Goal: Find contact information: Find contact information

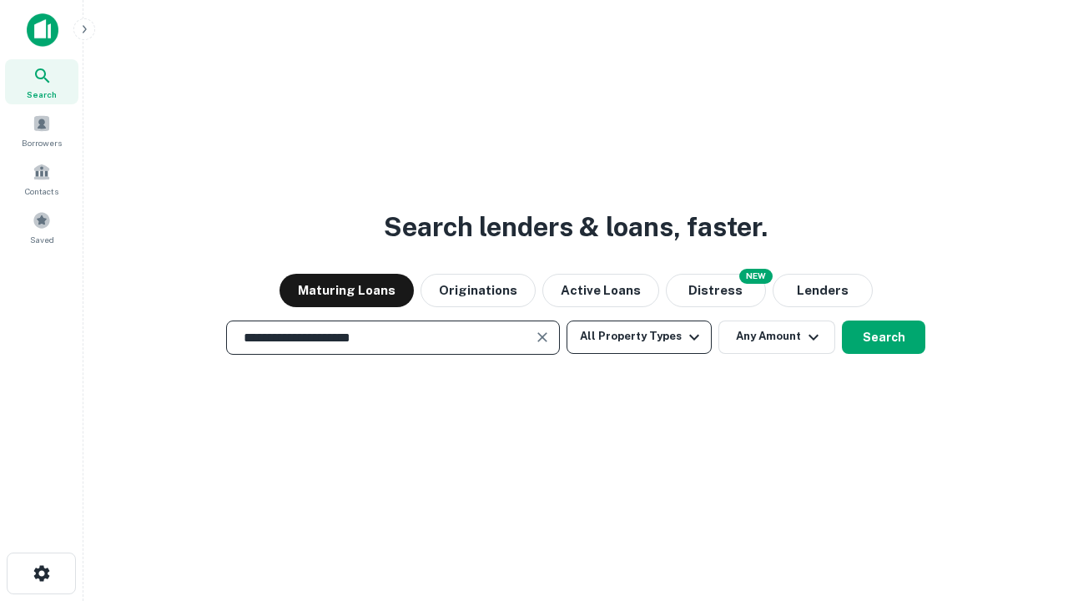
type input "**********"
click at [639, 336] on button "All Property Types" at bounding box center [638, 336] width 145 height 33
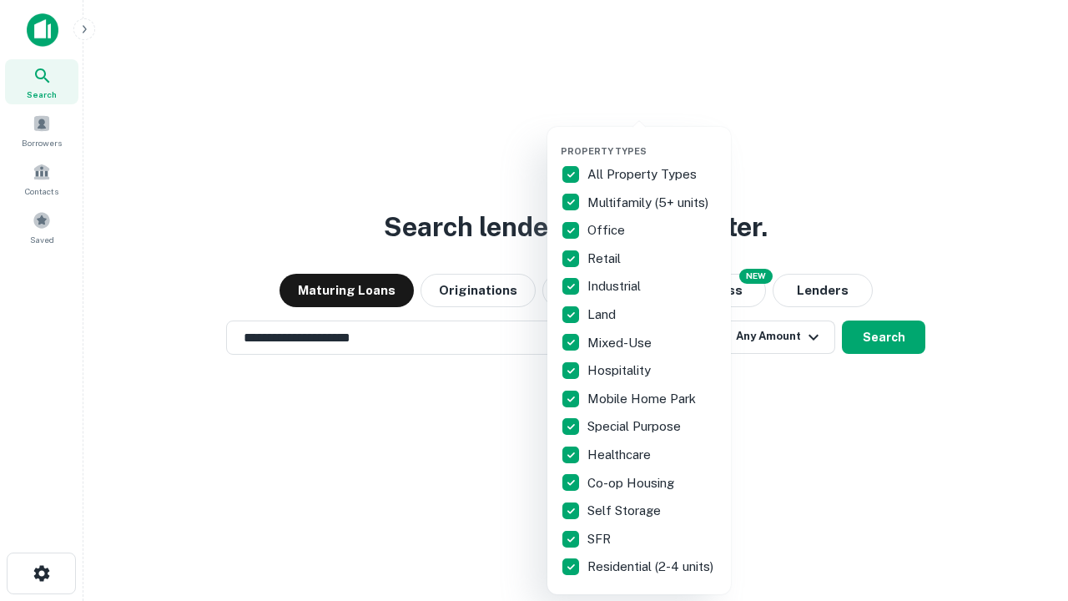
click at [652, 140] on button "button" at bounding box center [653, 140] width 184 height 1
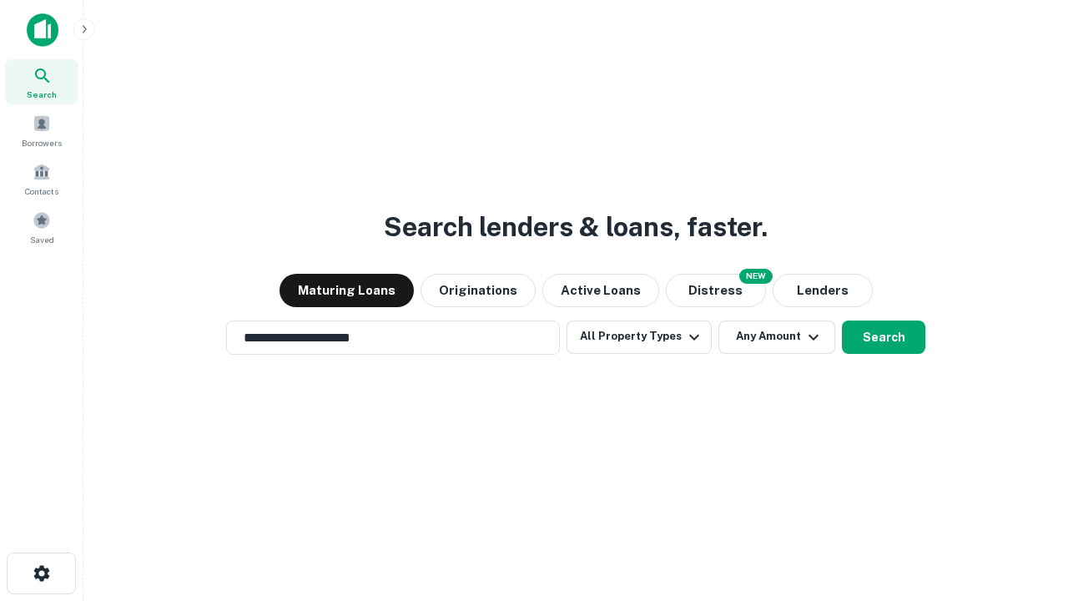
scroll to position [26, 0]
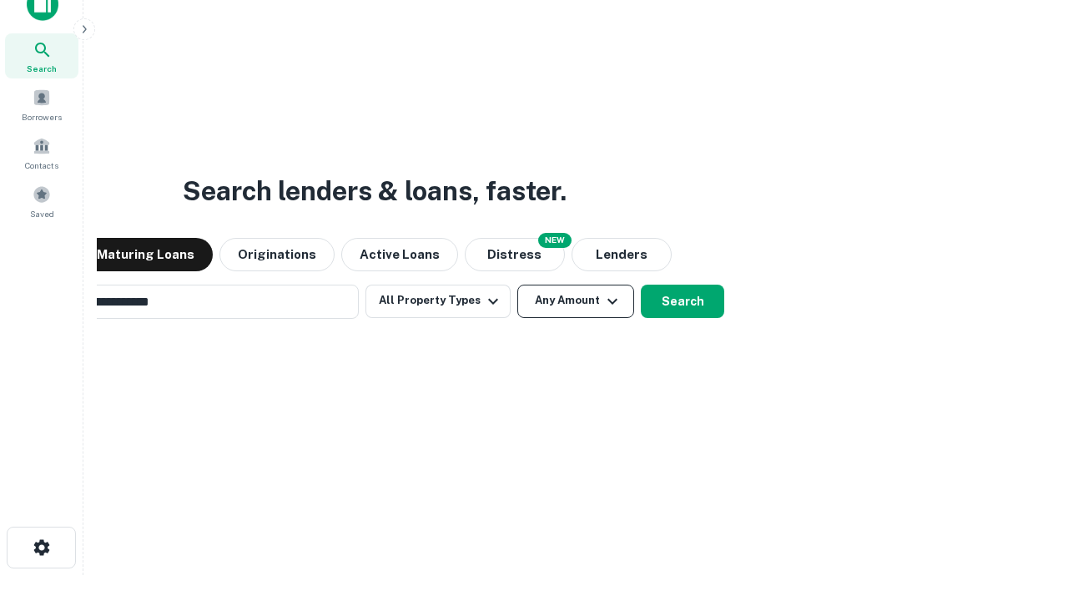
click at [517, 284] on button "Any Amount" at bounding box center [575, 300] width 117 height 33
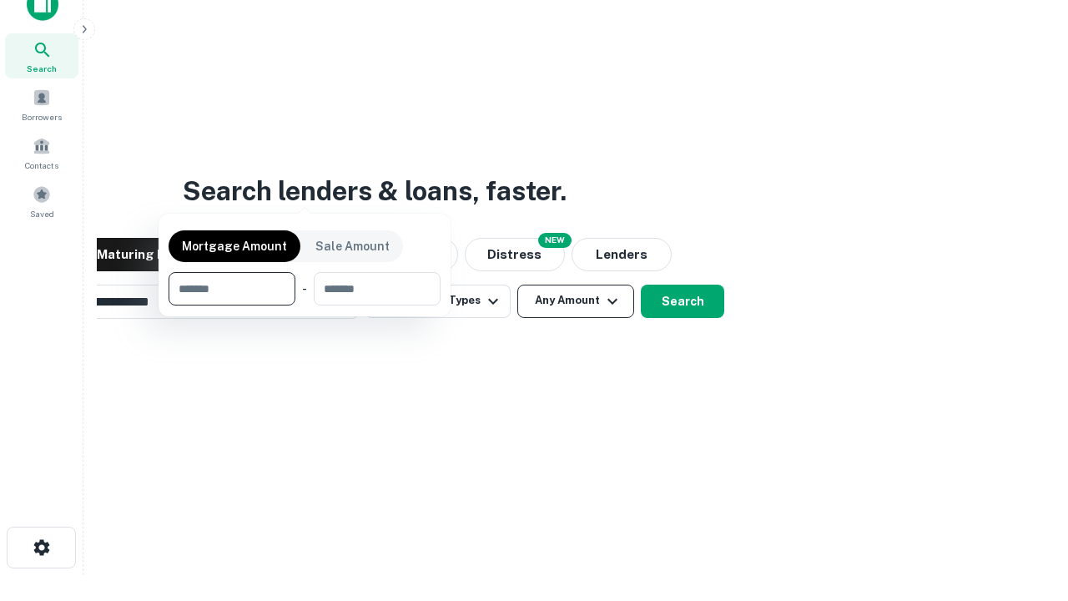
scroll to position [27, 0]
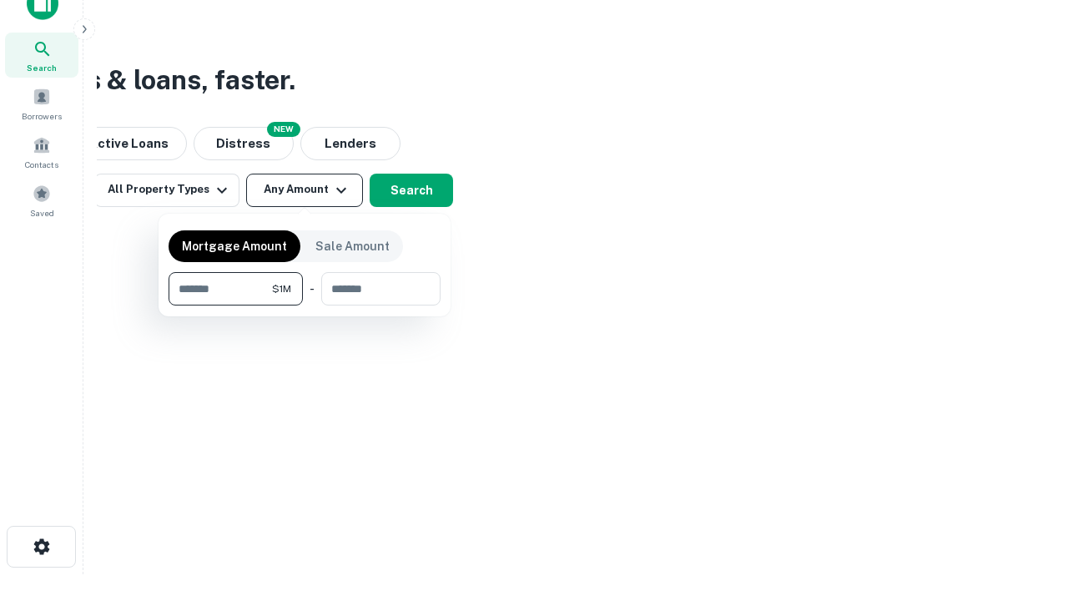
type input "*******"
click at [304, 305] on button "button" at bounding box center [305, 305] width 272 height 1
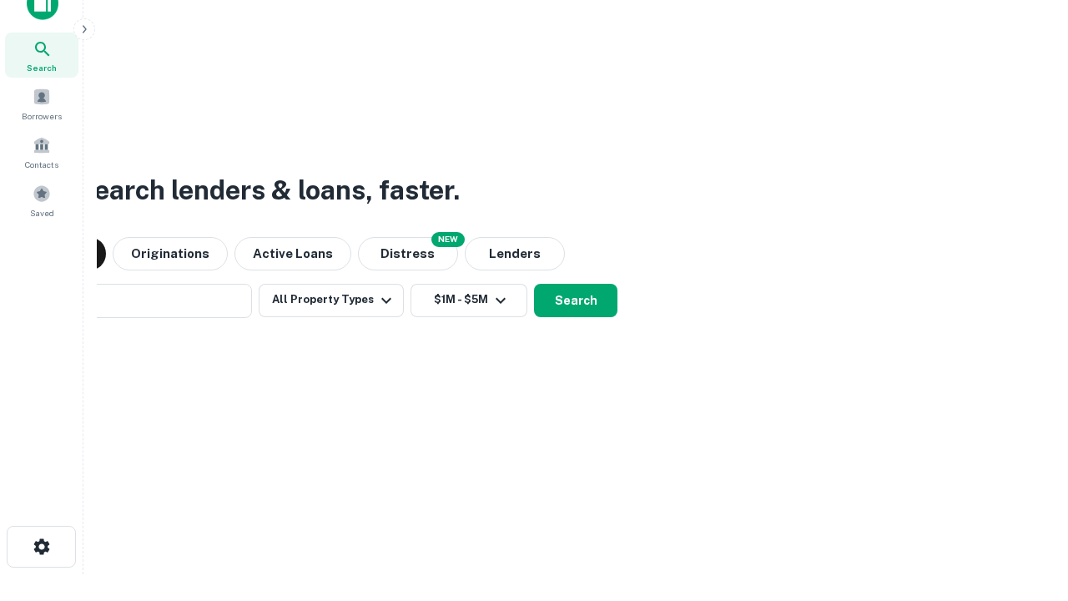
scroll to position [26, 0]
click at [534, 284] on button "Search" at bounding box center [575, 300] width 83 height 33
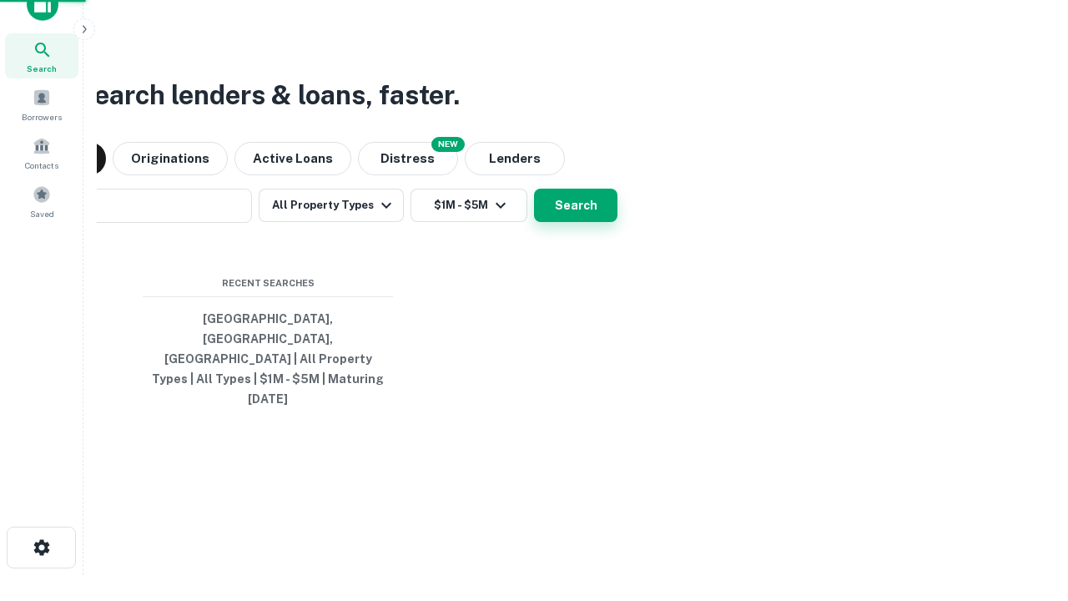
scroll to position [27, 0]
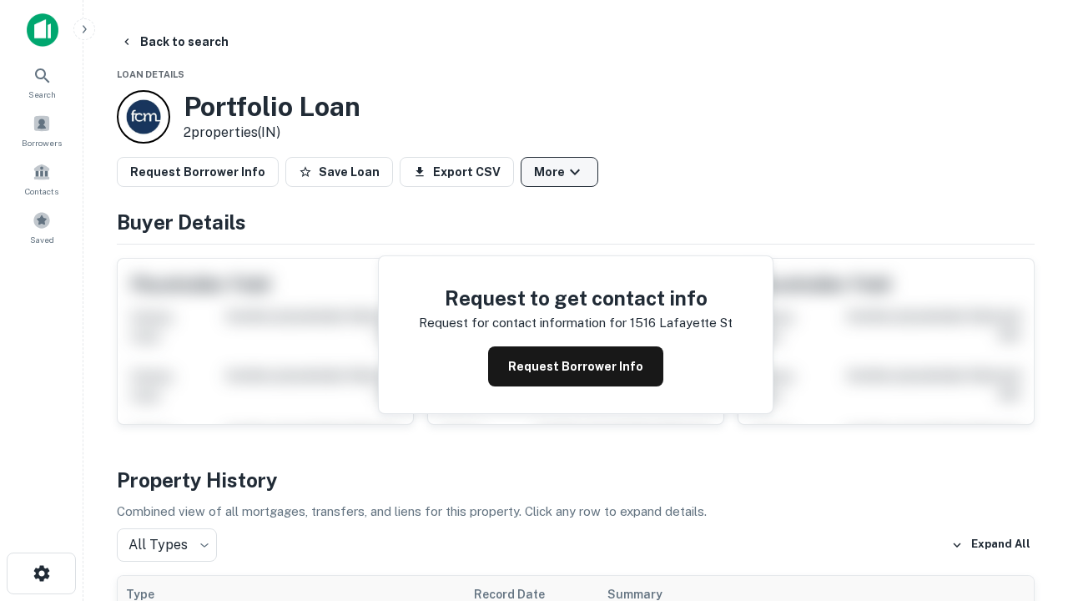
click at [559, 172] on button "More" at bounding box center [560, 172] width 78 height 30
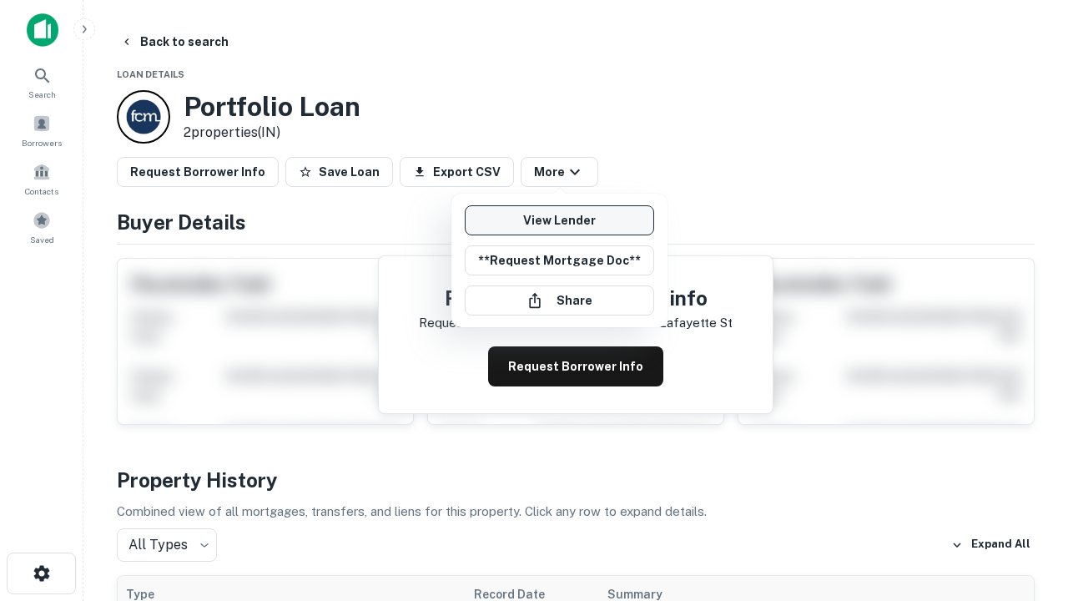
click at [559, 220] on link "View Lender" at bounding box center [559, 220] width 189 height 30
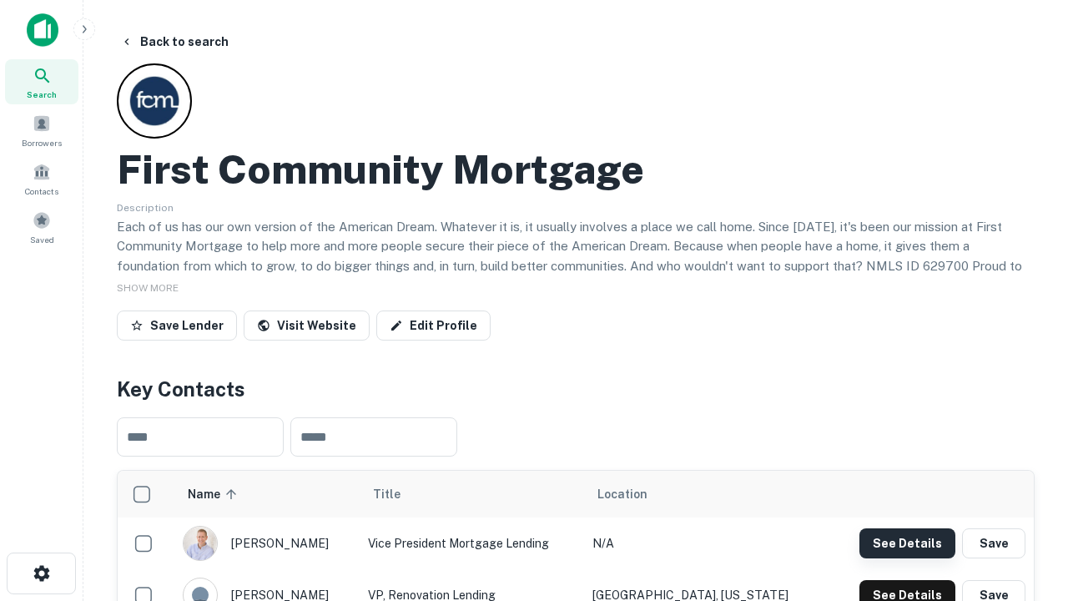
click at [907, 542] on button "See Details" at bounding box center [907, 543] width 96 height 30
click at [41, 573] on icon "button" at bounding box center [42, 573] width 20 height 20
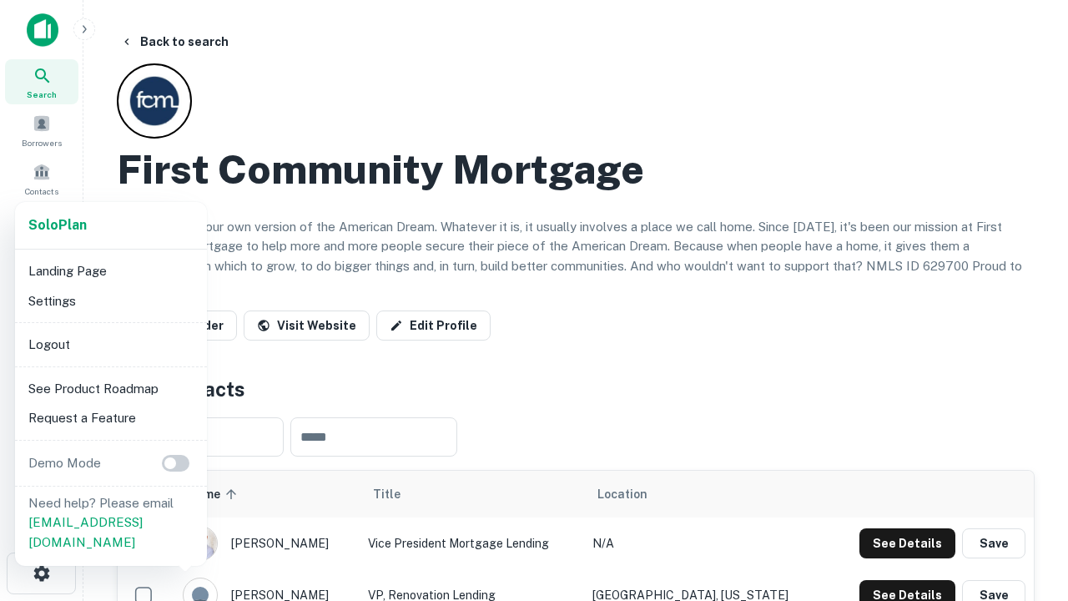
click at [110, 344] on li "Logout" at bounding box center [111, 345] width 179 height 30
